Goal: Task Accomplishment & Management: Use online tool/utility

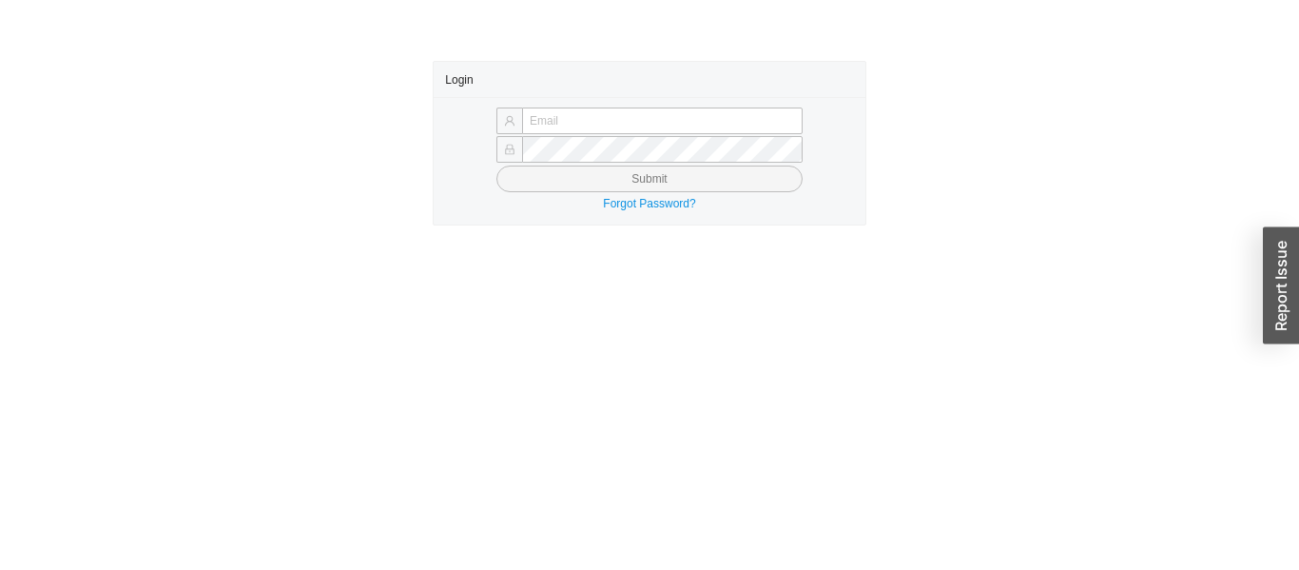
click at [710, 115] on input "text" at bounding box center [662, 120] width 281 height 27
click at [717, 117] on input "text" at bounding box center [662, 120] width 281 height 27
type input "issac@asbathnj.com"
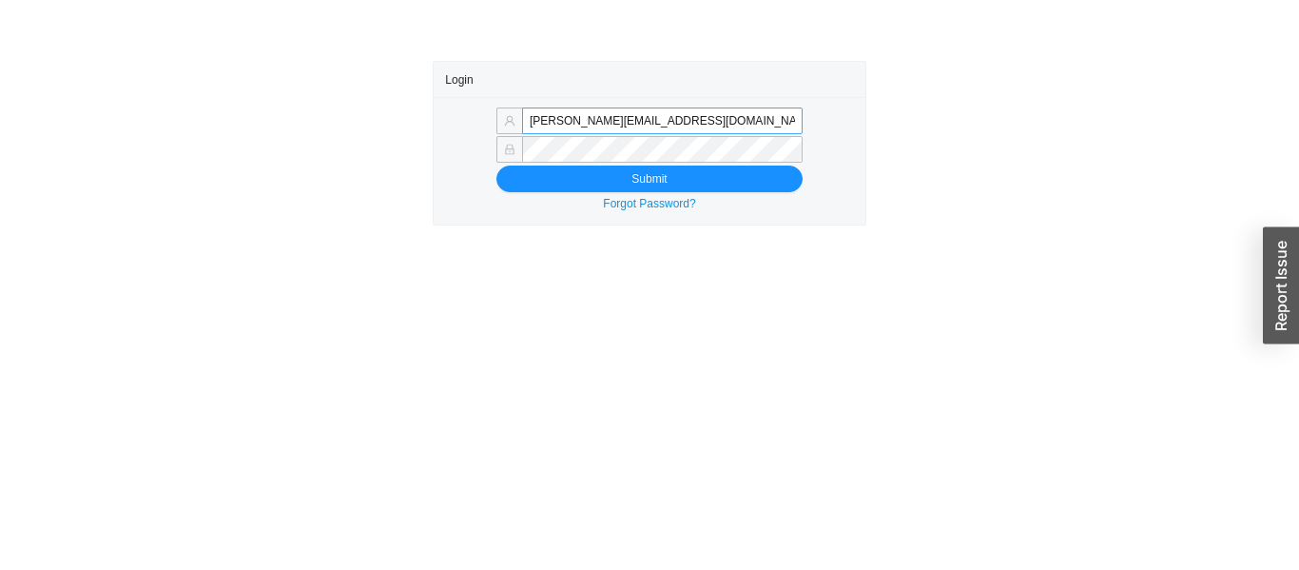
click at [496, 165] on button "Submit" at bounding box center [649, 178] width 306 height 27
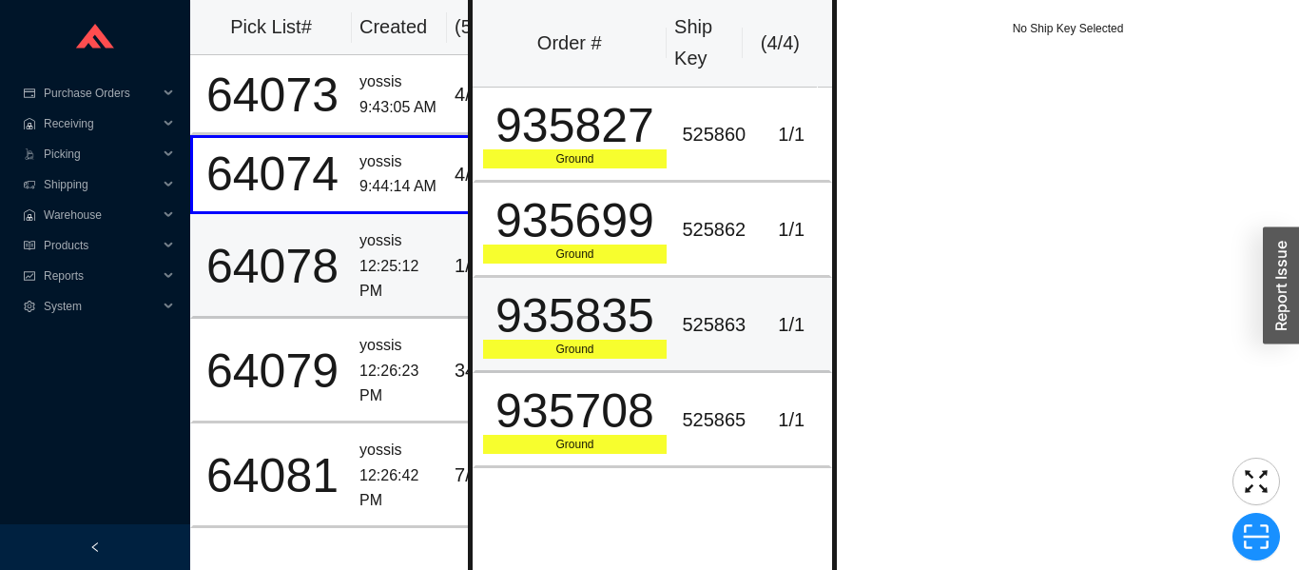
click at [554, 366] on td "935835 Ground" at bounding box center [574, 325] width 203 height 95
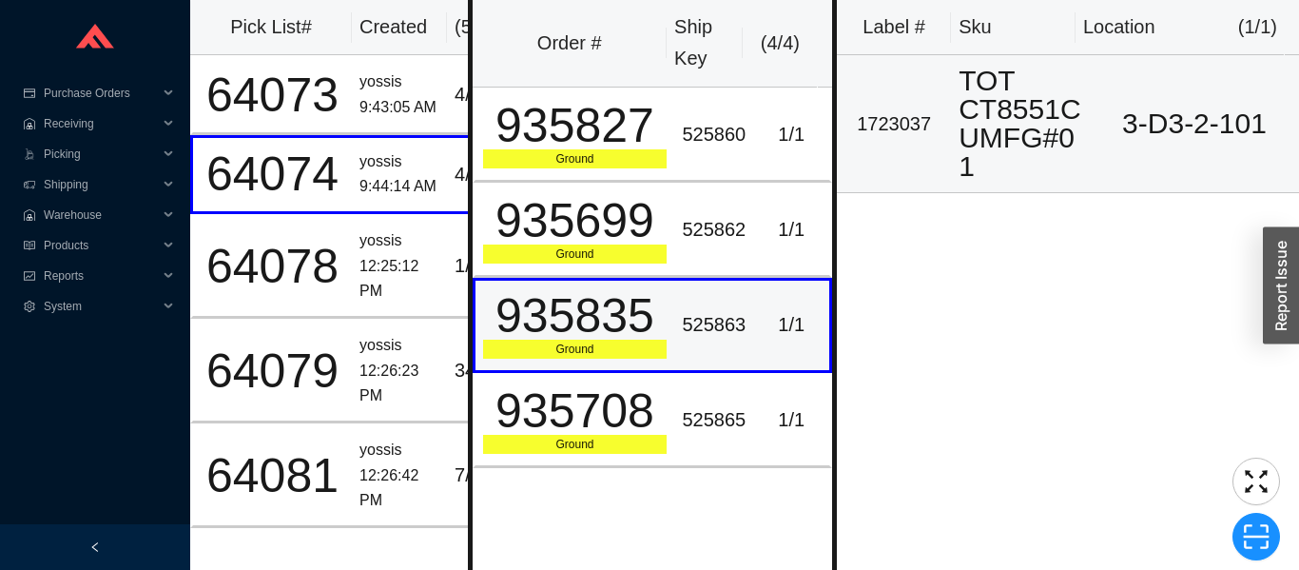
click at [992, 110] on div "TOT CT8551CUMFG#01" at bounding box center [1021, 124] width 124 height 114
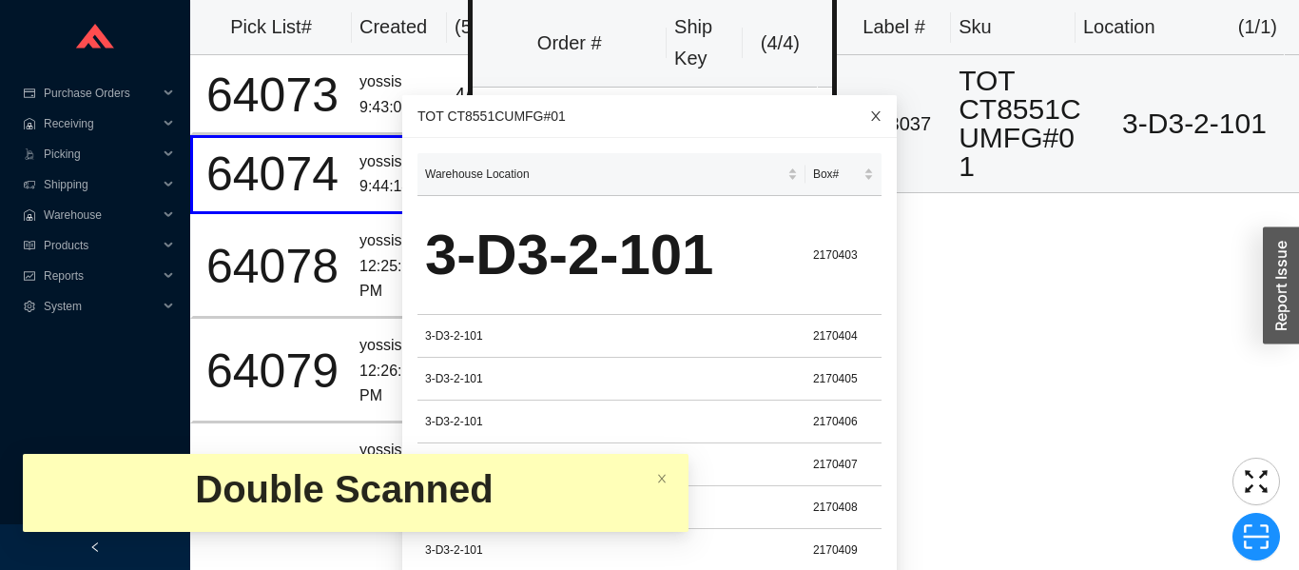
click at [855, 101] on span "Close" at bounding box center [876, 116] width 42 height 42
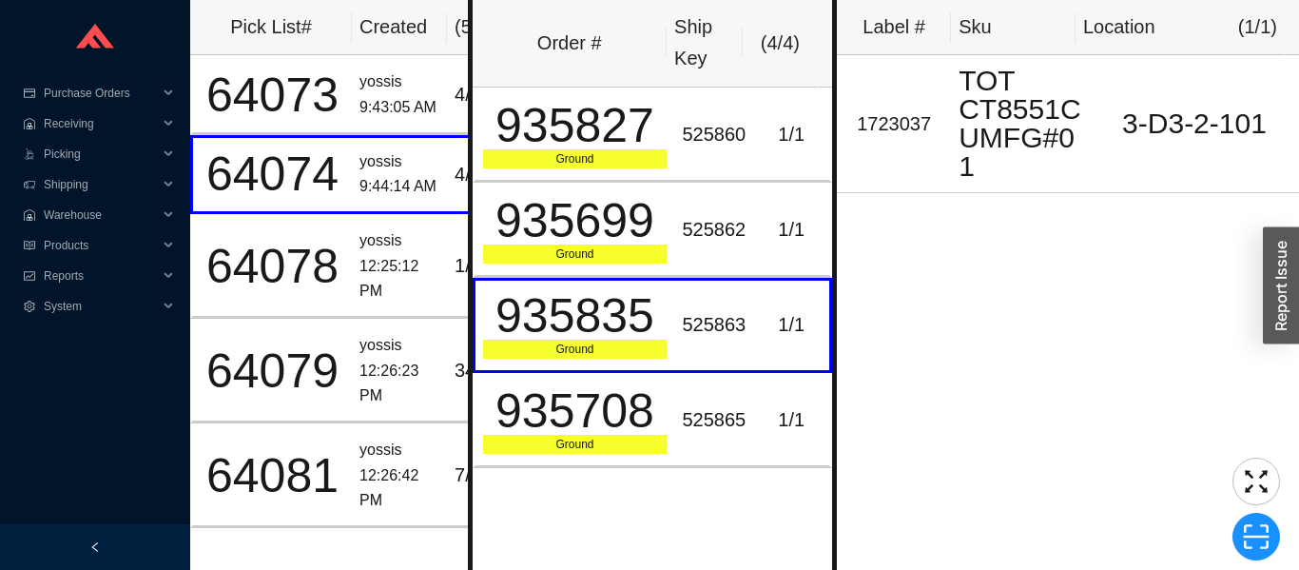
click at [530, 425] on div "935708" at bounding box center [575, 411] width 185 height 48
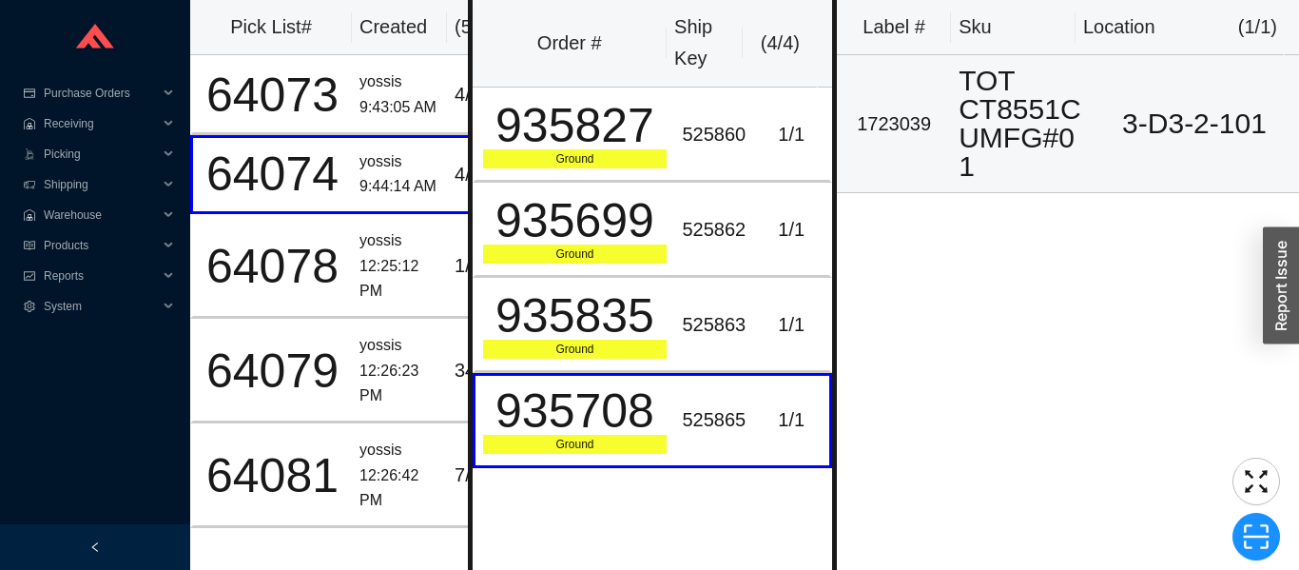
click at [912, 144] on td "1723039" at bounding box center [894, 124] width 114 height 138
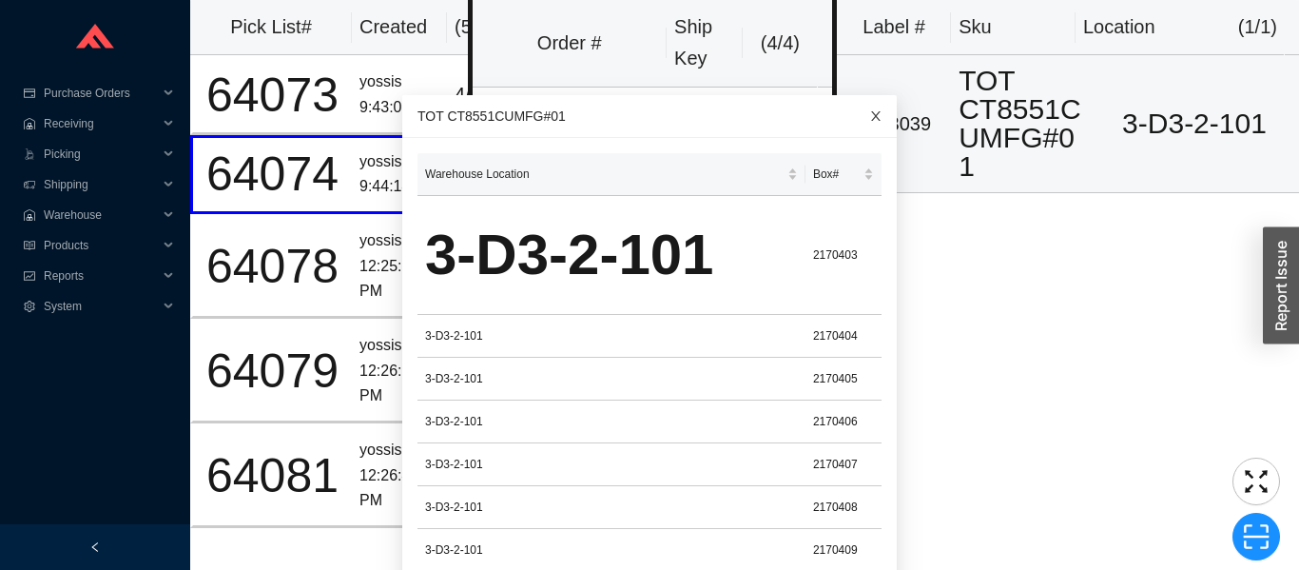
click at [869, 111] on icon "close" at bounding box center [875, 115] width 13 height 13
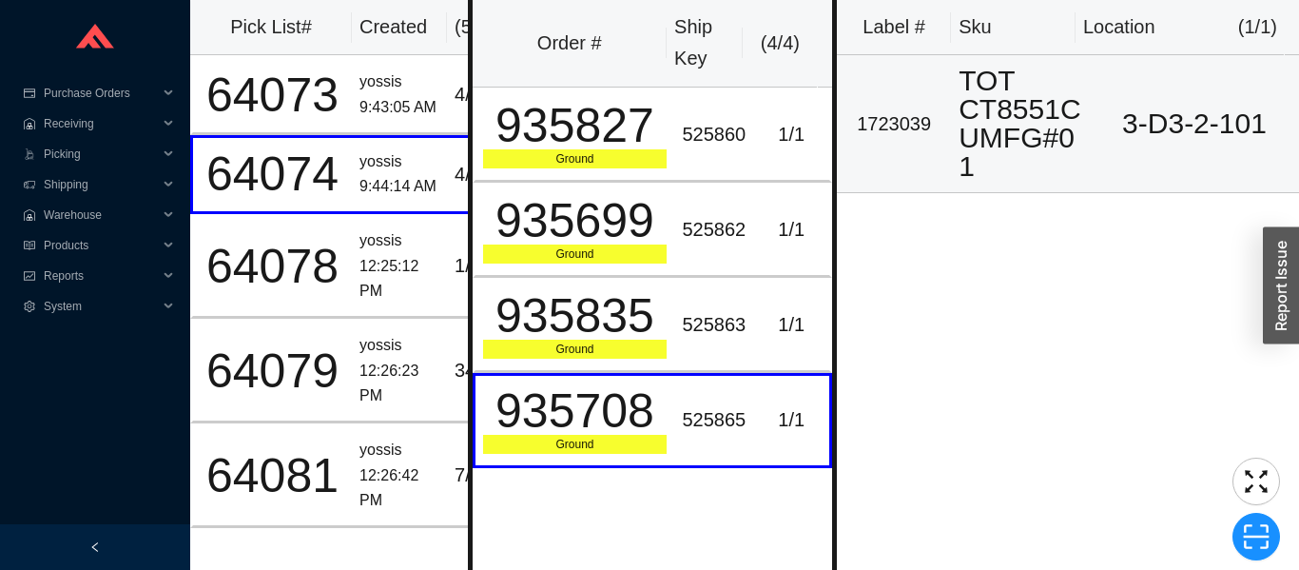
click at [1032, 110] on div "TOT CT8551CUMFG#01" at bounding box center [1021, 124] width 124 height 114
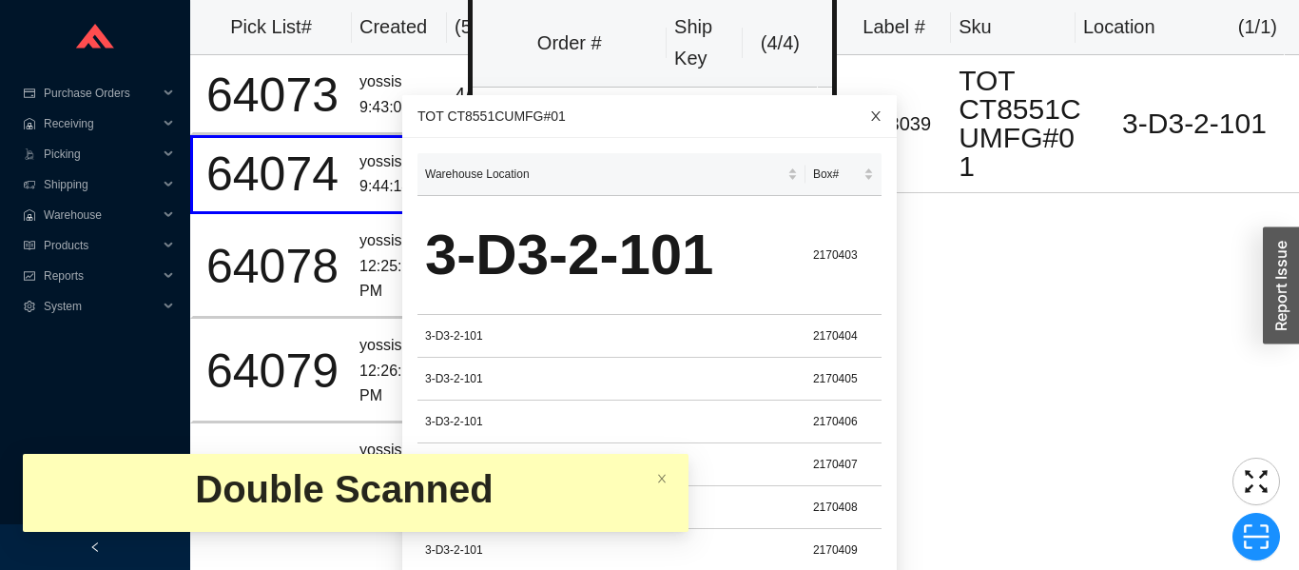
click at [871, 118] on span "Close" at bounding box center [876, 116] width 42 height 42
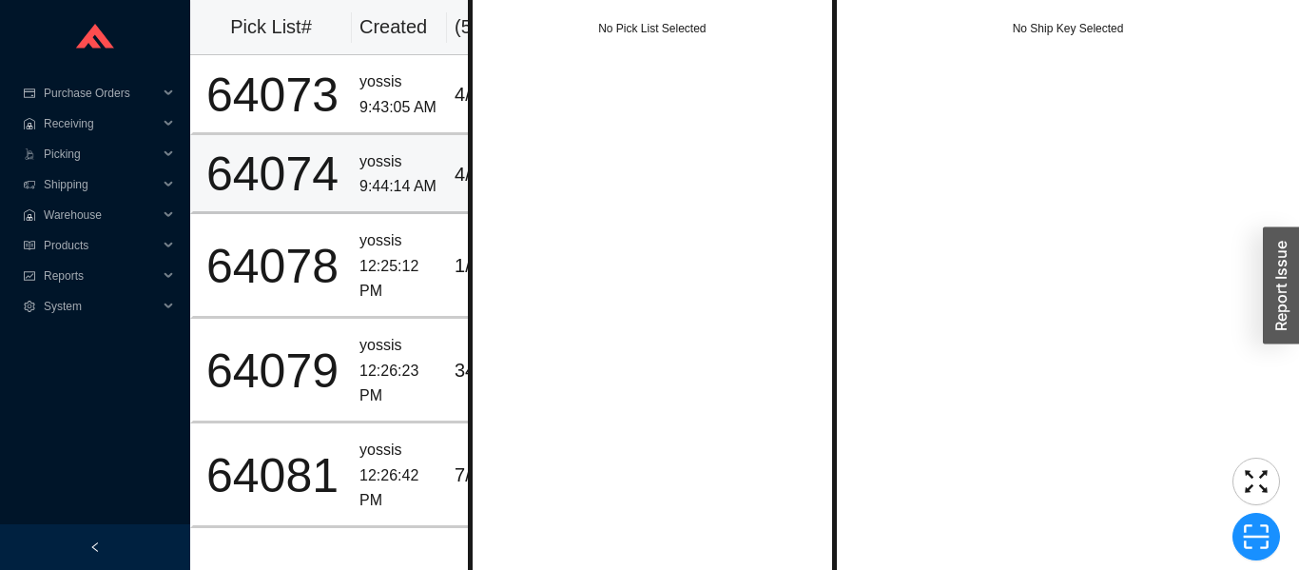
click at [267, 188] on div "64074" at bounding box center [273, 174] width 144 height 48
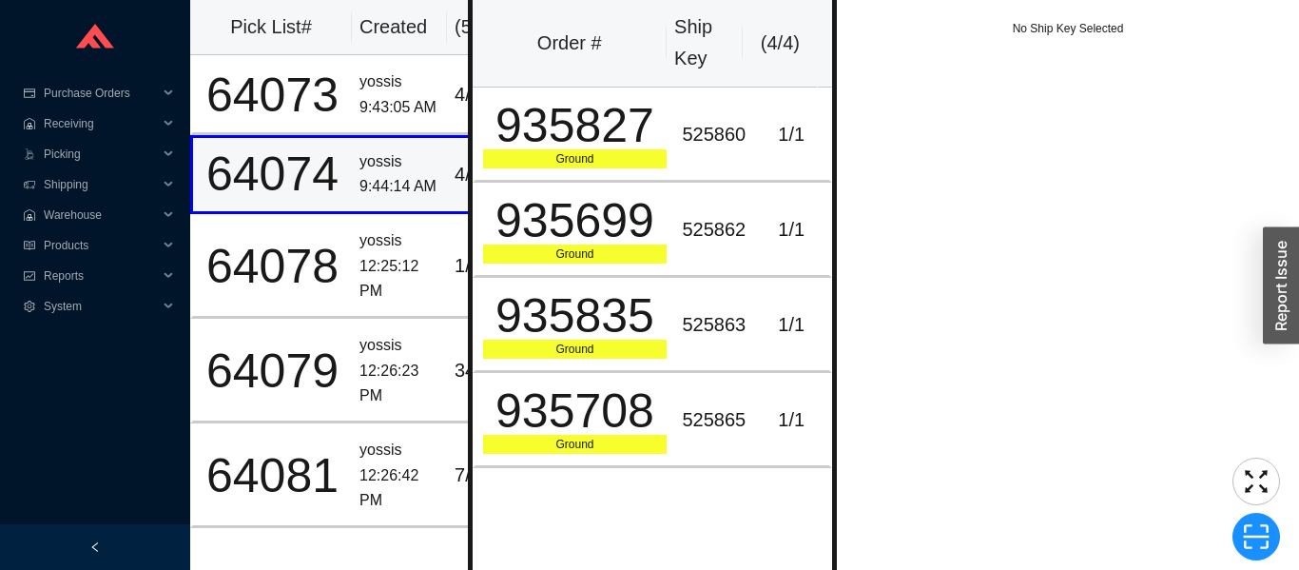
scroll to position [0, 69]
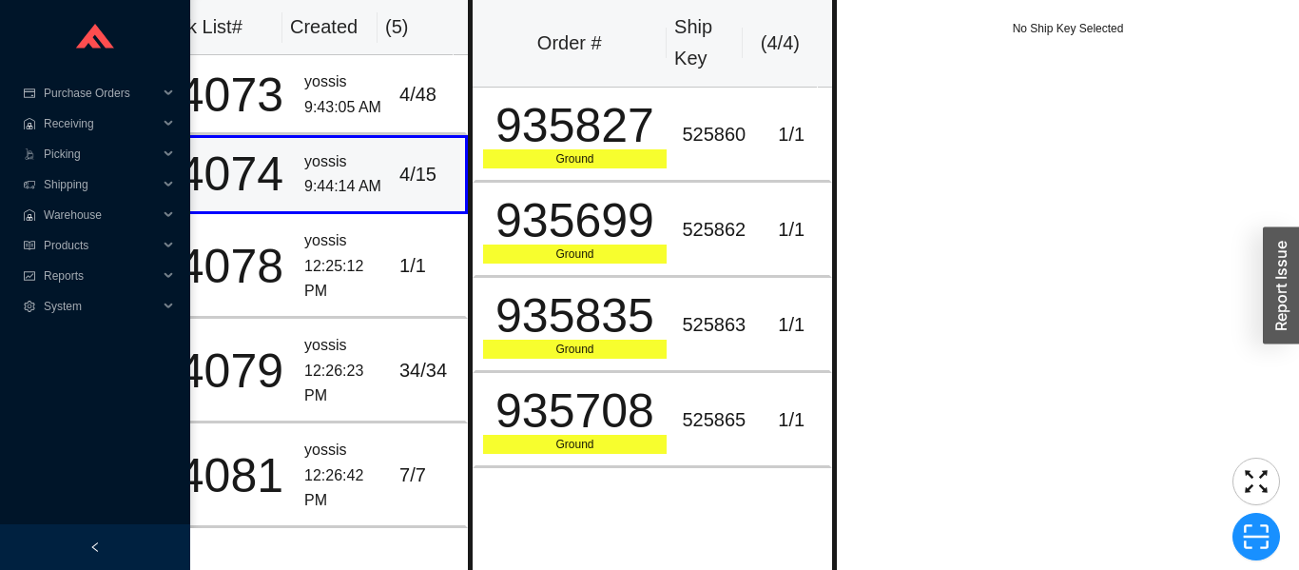
click at [556, 415] on div "935708" at bounding box center [575, 411] width 185 height 48
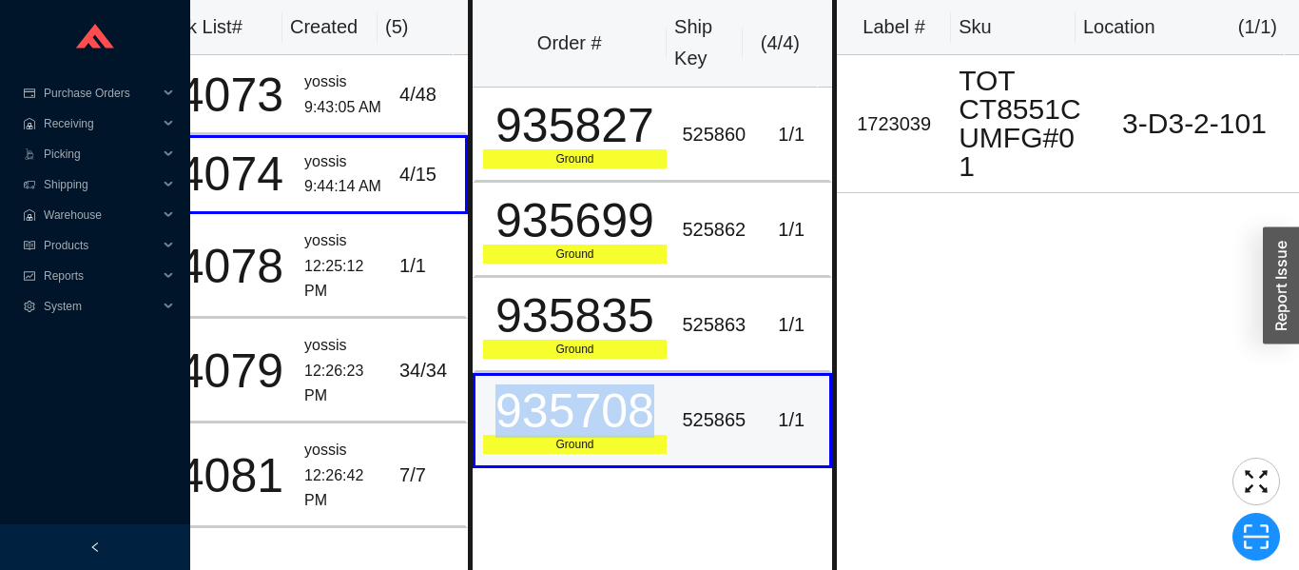
copy div "935708"
click at [572, 406] on div "935708" at bounding box center [575, 411] width 185 height 48
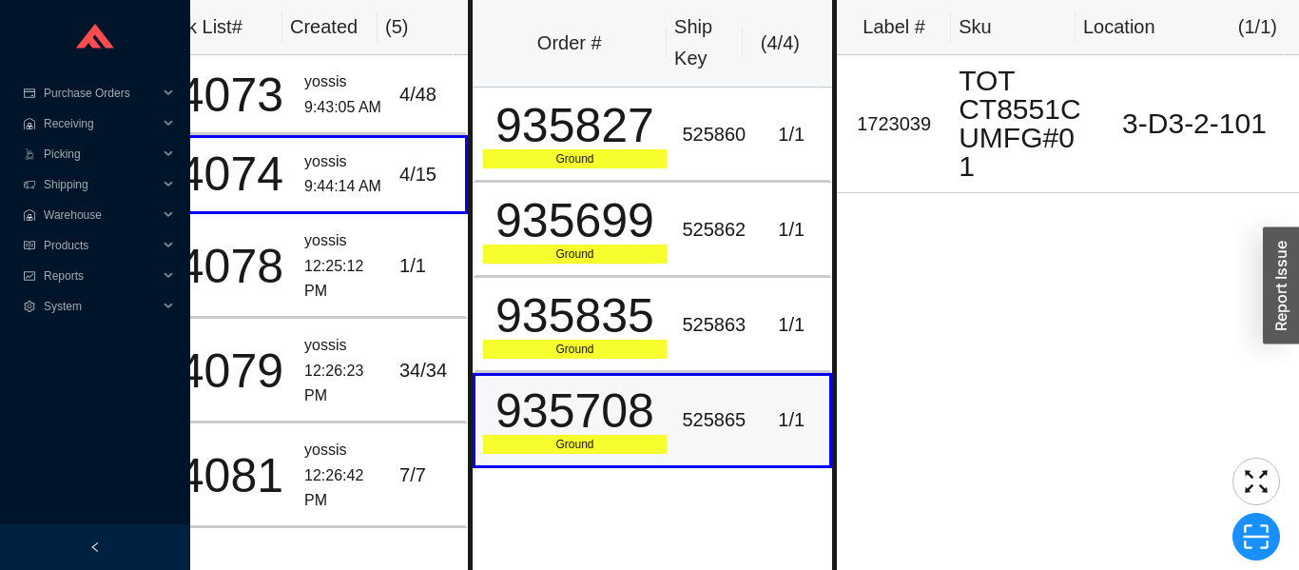
click at [711, 434] on div "525865" at bounding box center [714, 419] width 64 height 31
click at [715, 420] on div "525865" at bounding box center [714, 419] width 64 height 31
click at [722, 432] on div "525865" at bounding box center [714, 419] width 64 height 31
click at [714, 425] on div "525865" at bounding box center [714, 419] width 64 height 31
click at [692, 423] on div "525865" at bounding box center [714, 419] width 64 height 31
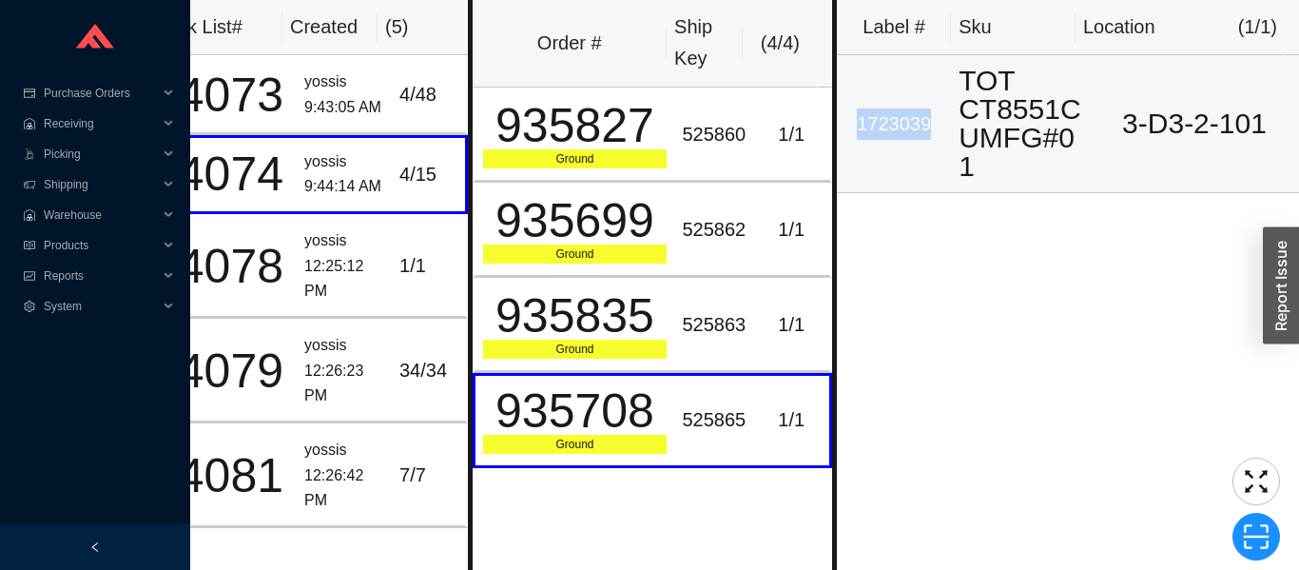
copy div "1723039"
click at [1251, 521] on button "button" at bounding box center [1257, 537] width 48 height 48
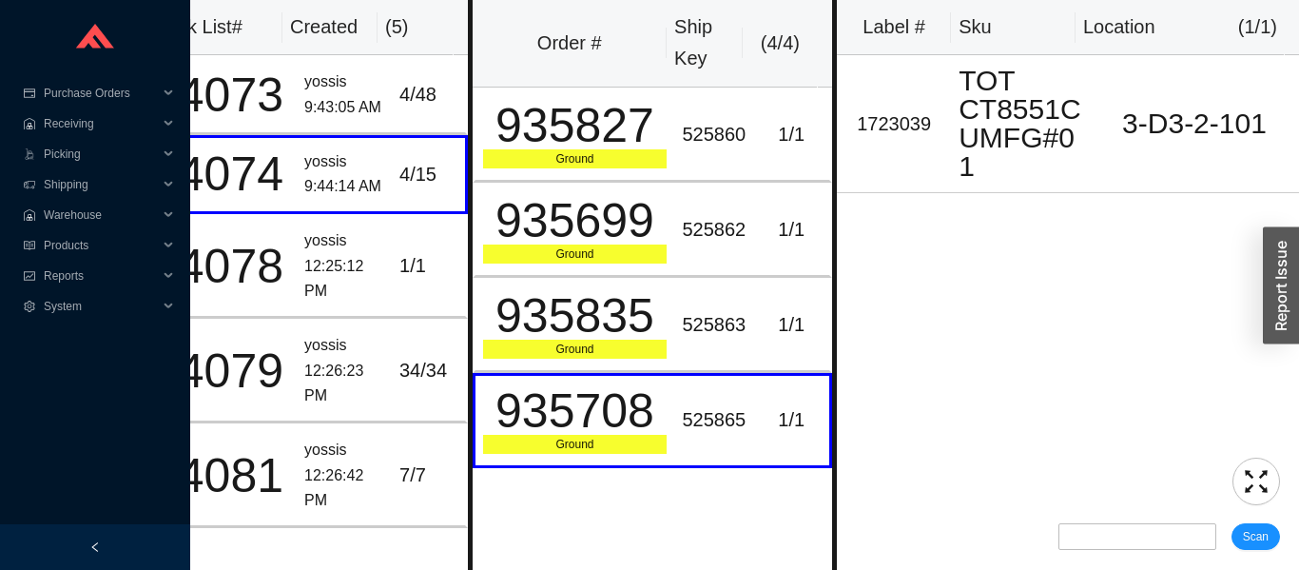
click at [1154, 530] on input "text" at bounding box center [1138, 536] width 158 height 27
click at [1094, 532] on input "text" at bounding box center [1138, 536] width 158 height 27
type input "1723039"
click at [1259, 535] on span "Scan" at bounding box center [1256, 536] width 26 height 19
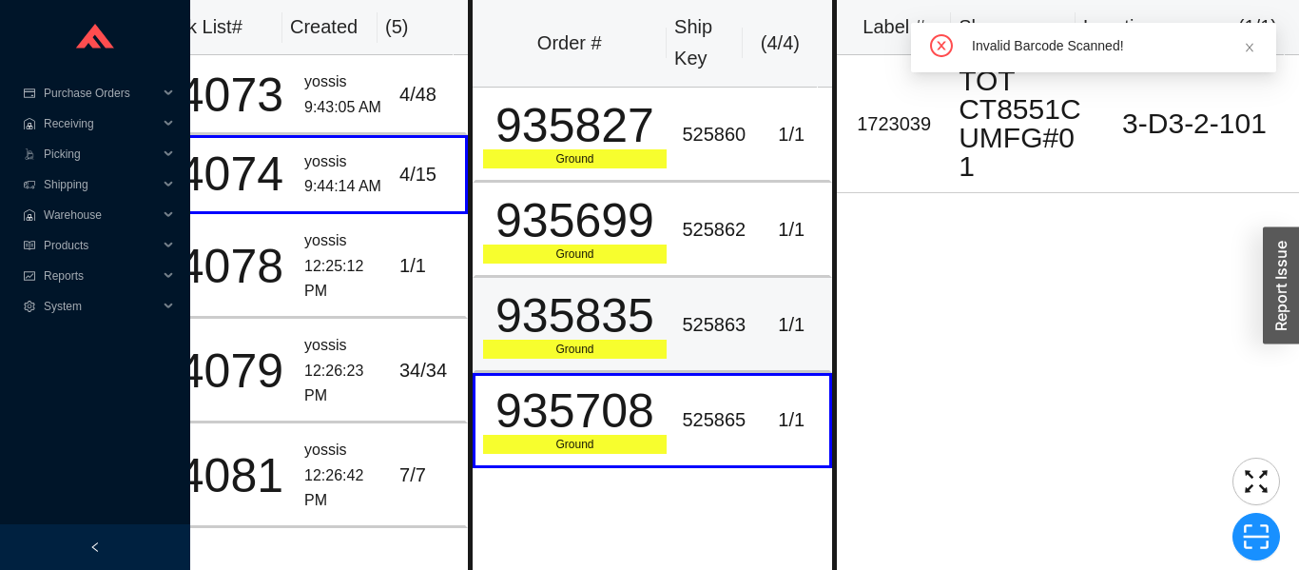
click at [665, 348] on td "935835 Ground" at bounding box center [574, 325] width 203 height 95
